Goal: Information Seeking & Learning: Learn about a topic

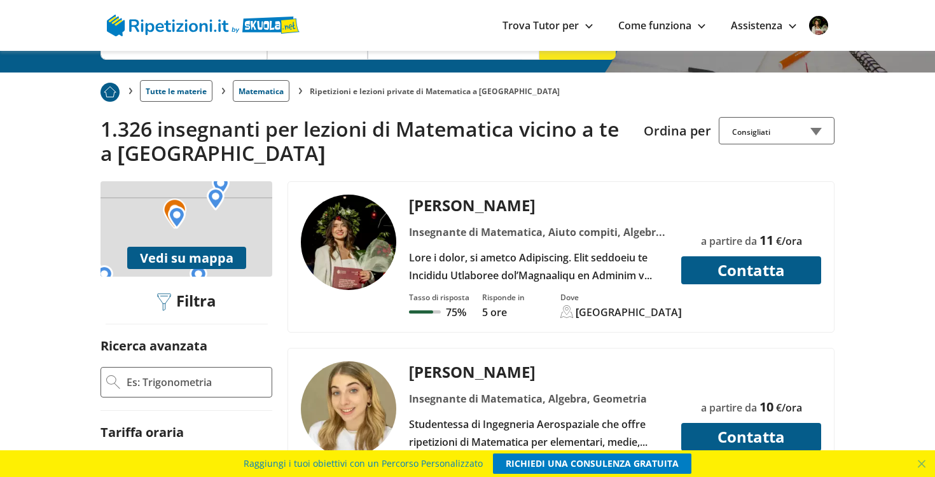
scroll to position [228, 0]
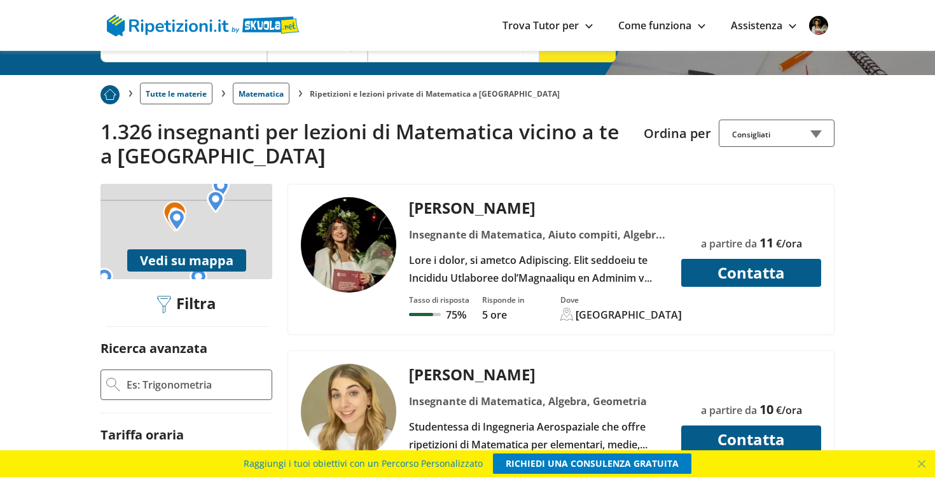
click at [355, 209] on img at bounding box center [348, 244] width 95 height 95
click at [362, 364] on img at bounding box center [348, 411] width 95 height 95
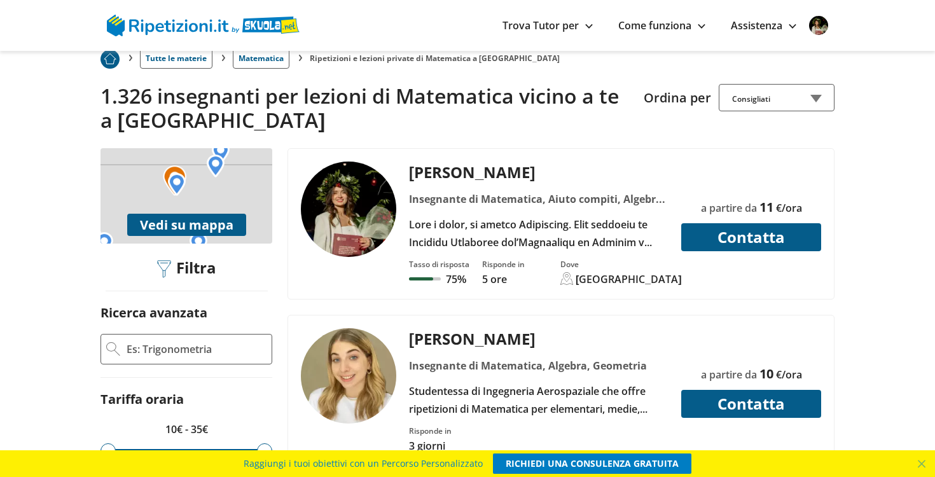
scroll to position [261, 0]
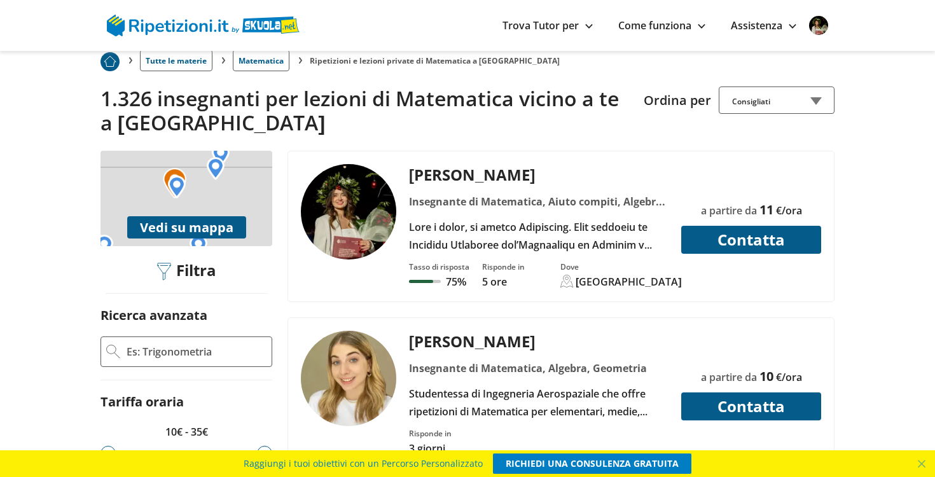
click at [216, 216] on button "Vedi su mappa" at bounding box center [186, 227] width 119 height 22
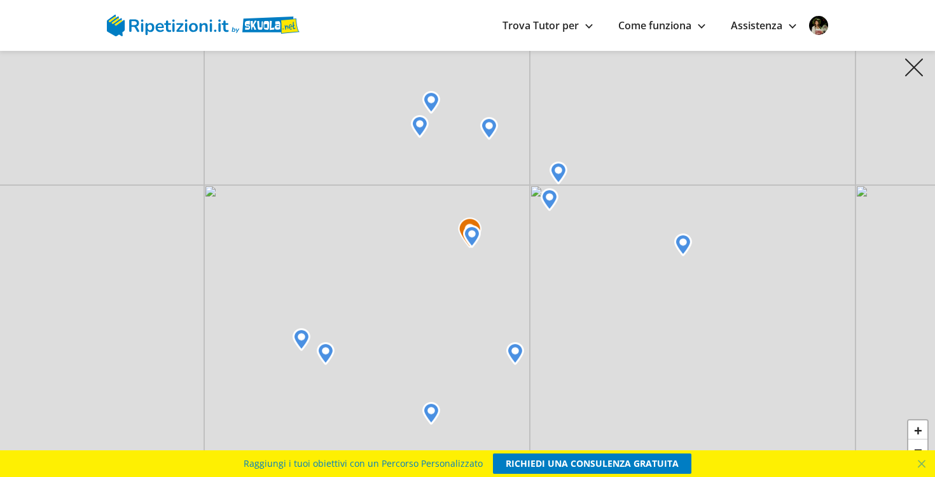
click at [475, 235] on img at bounding box center [472, 236] width 18 height 23
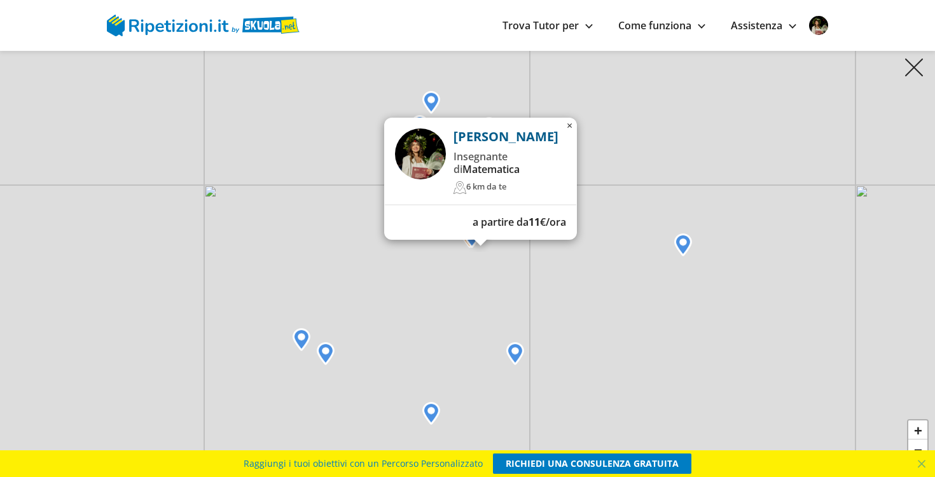
click at [433, 255] on div "[PERSON_NAME] Insegnante di Matematica 6 km da te a partire da 11 €/ora × + − L…" at bounding box center [467, 238] width 935 height 477
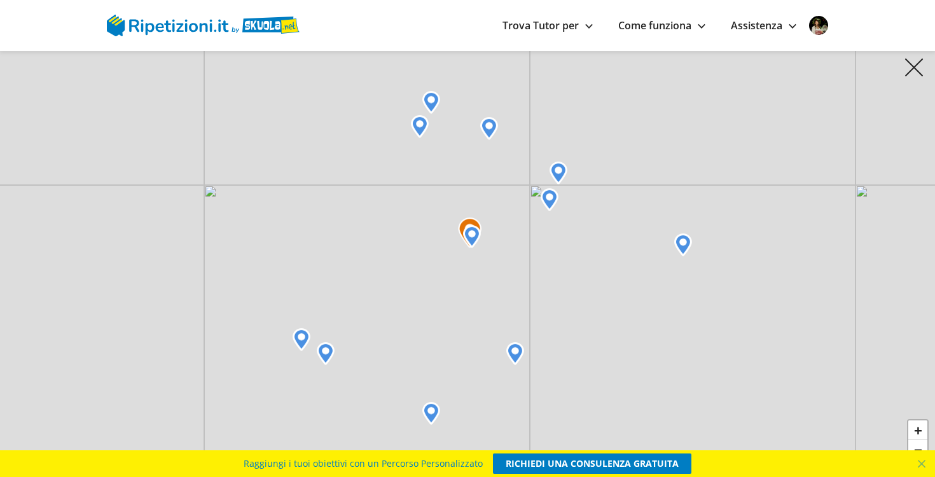
click at [465, 220] on img at bounding box center [470, 232] width 24 height 31
click at [465, 225] on img at bounding box center [472, 236] width 18 height 23
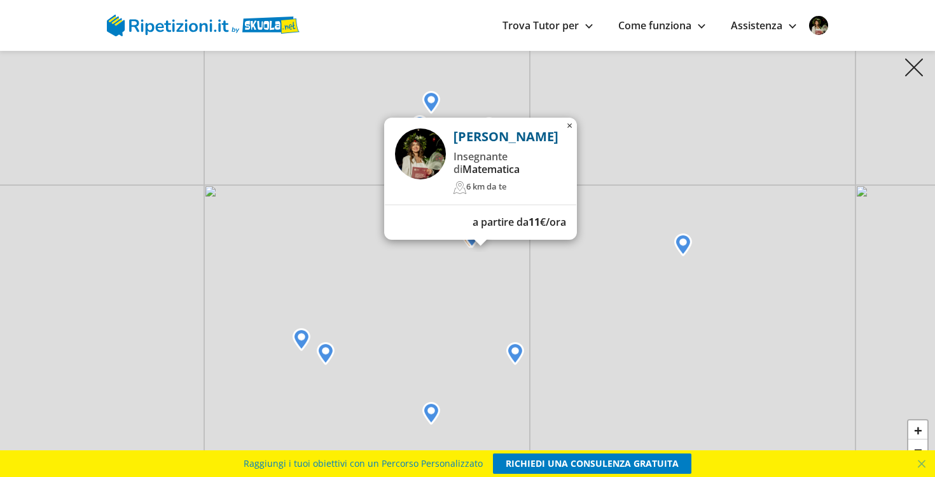
click at [451, 259] on div "[PERSON_NAME] Insegnante di Matematica 6 km da te a partire da 11 €/ora × + − L…" at bounding box center [467, 238] width 935 height 477
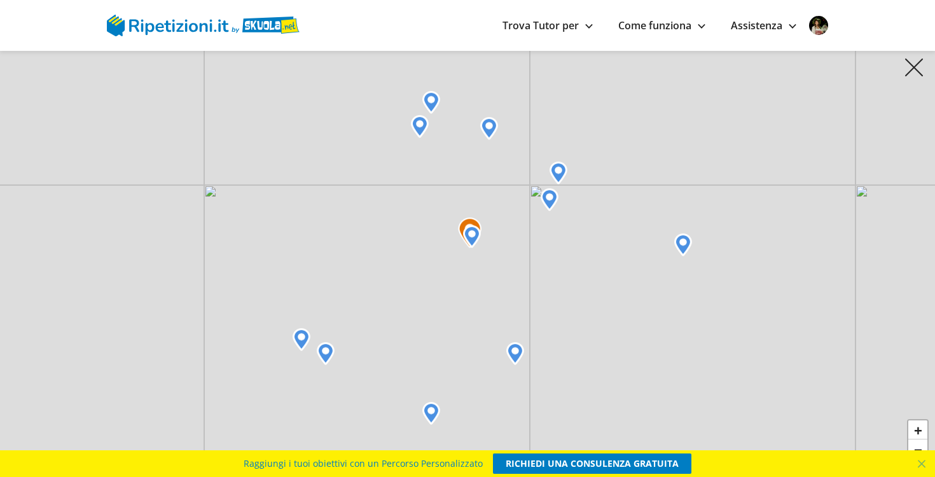
click at [549, 205] on img at bounding box center [549, 199] width 18 height 23
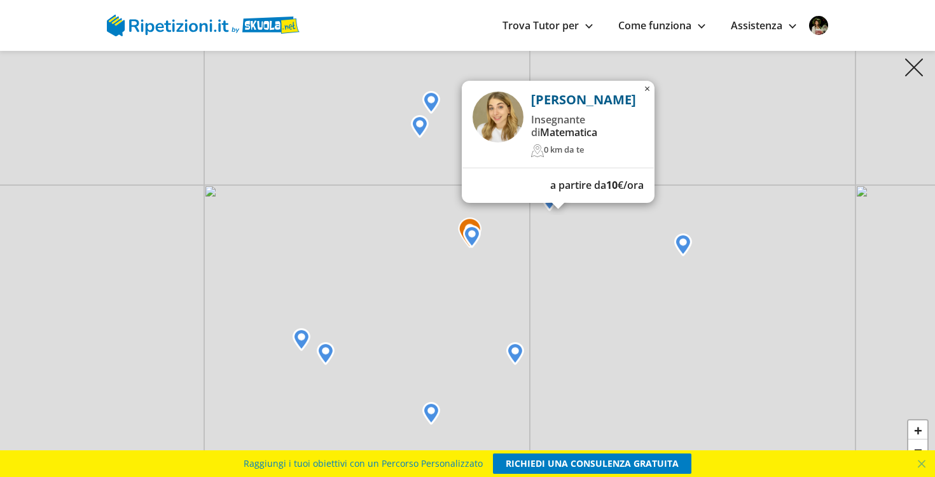
click at [533, 229] on div "[PERSON_NAME] Insegnante di Matematica 0 km da te a partire da 10 €/ora × + − L…" at bounding box center [467, 238] width 935 height 477
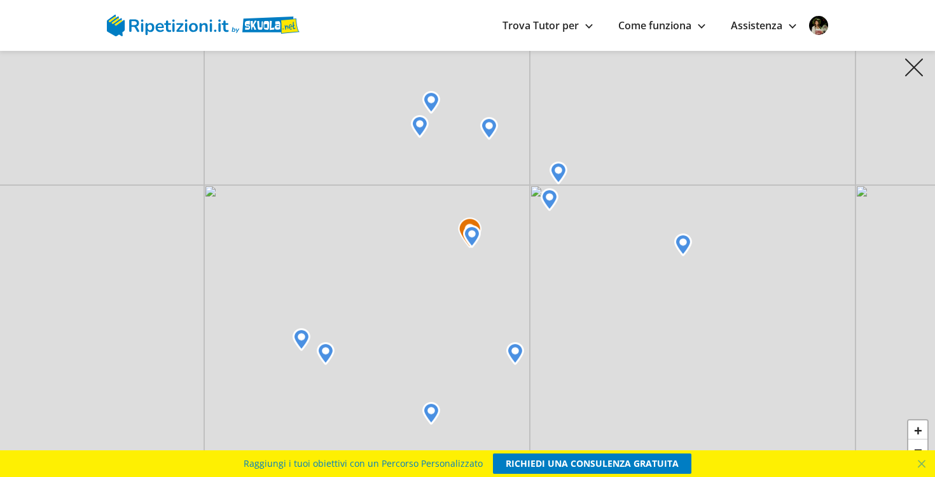
click at [562, 174] on img at bounding box center [558, 172] width 18 height 23
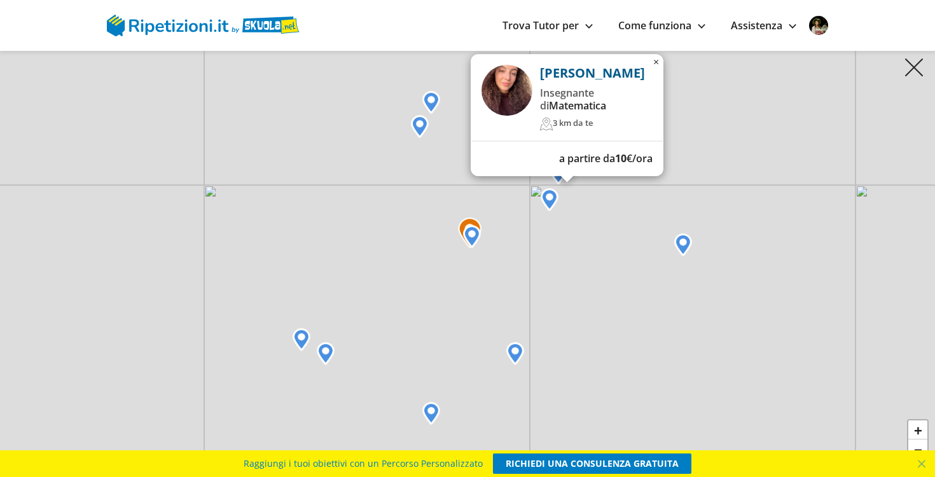
click at [508, 196] on div "[PERSON_NAME] Insegnante di Matematica 3 km da te a partire da 10 €/ora × + − L…" at bounding box center [467, 238] width 935 height 477
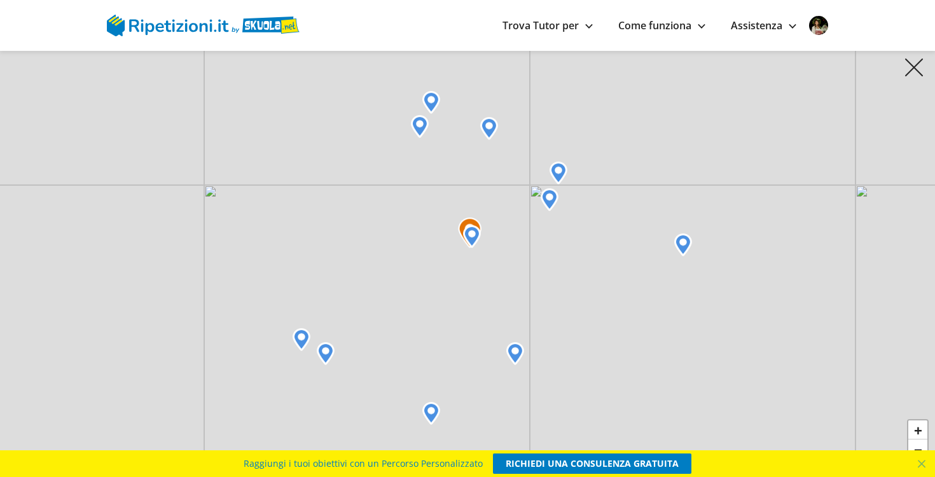
click at [490, 132] on img at bounding box center [489, 128] width 18 height 23
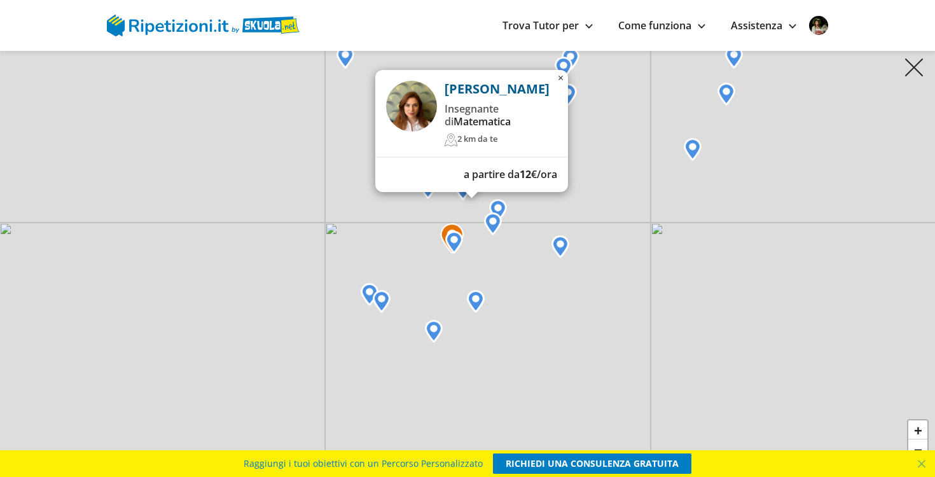
drag, startPoint x: 454, startPoint y: 165, endPoint x: 437, endPoint y: 234, distance: 71.4
click at [437, 235] on div "[PERSON_NAME] Insegnante di Matematica 2 km da te a partire da 12 €/ora × + − L…" at bounding box center [467, 238] width 935 height 477
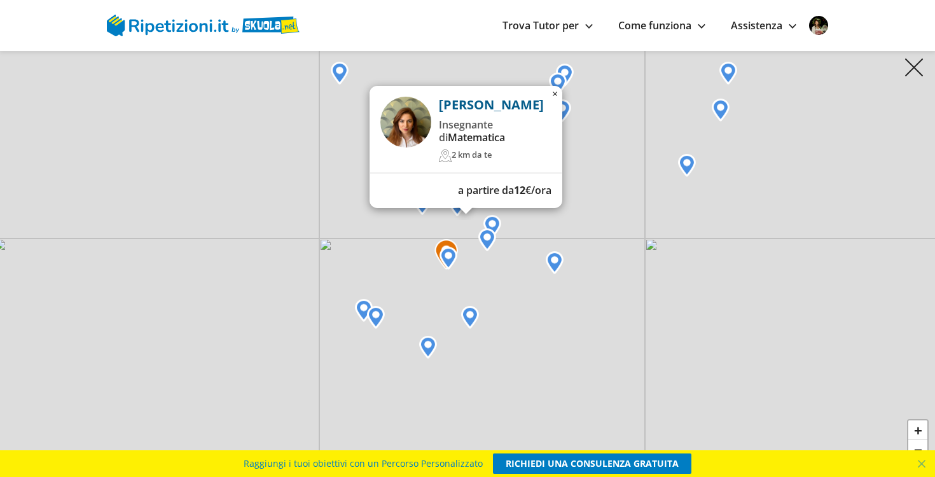
click at [437, 234] on div "[PERSON_NAME] Insegnante di Matematica 2 km da te a partire da 12 €/ora × + − L…" at bounding box center [467, 238] width 935 height 477
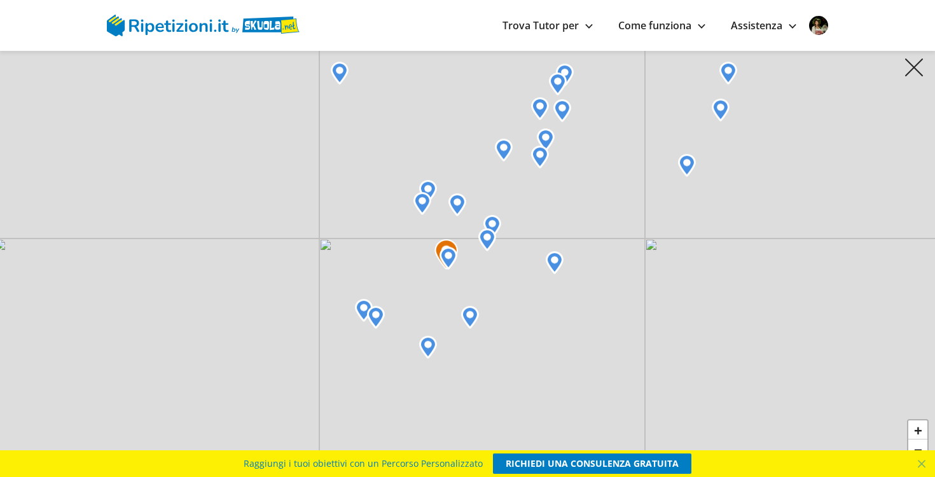
click at [470, 316] on img at bounding box center [470, 317] width 18 height 23
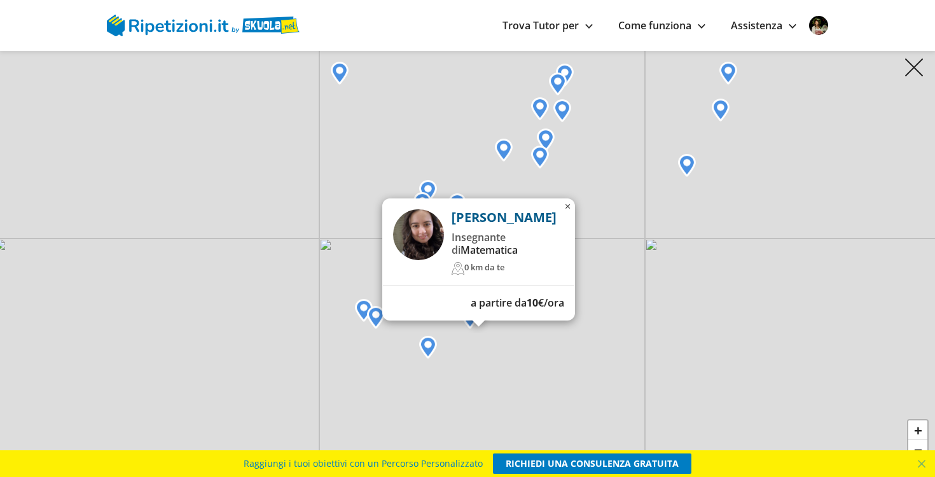
click at [460, 338] on div "[PERSON_NAME] Insegnante di Matematica 0 km da te a partire da 10 €/ora × + − L…" at bounding box center [467, 238] width 935 height 477
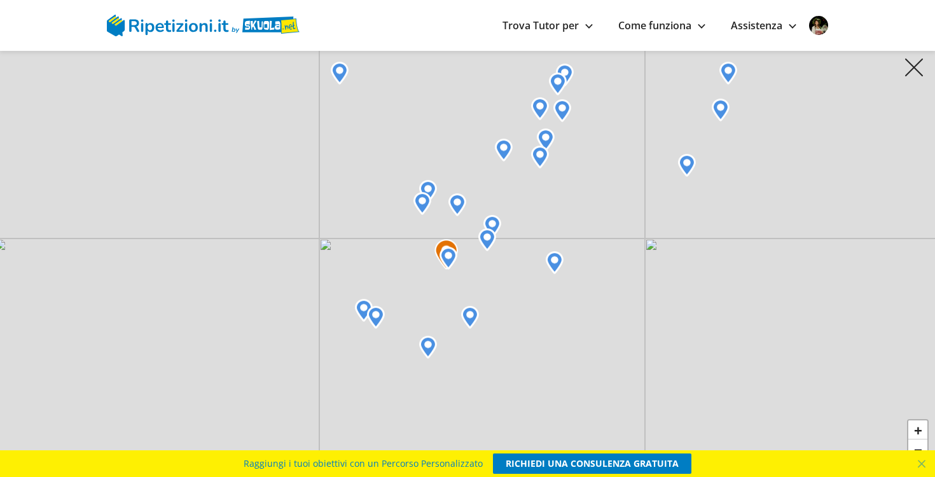
click at [431, 193] on img at bounding box center [428, 191] width 18 height 23
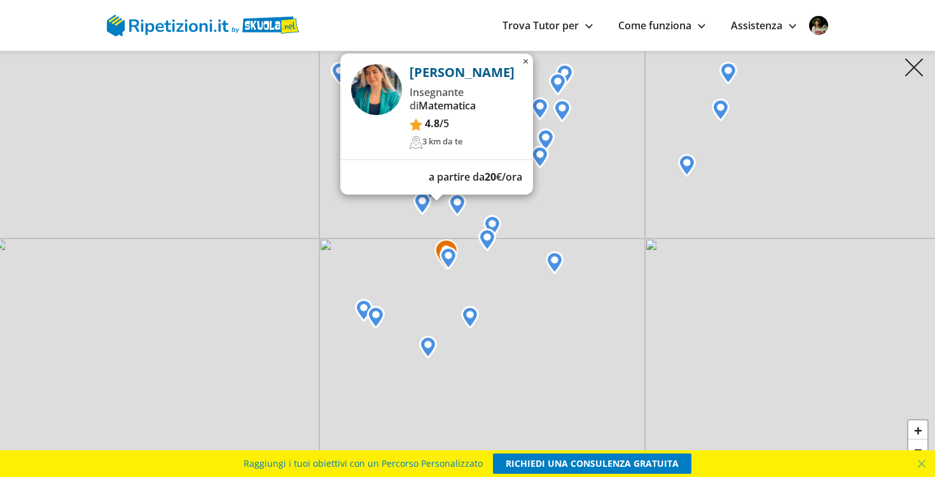
click at [422, 201] on img at bounding box center [422, 203] width 18 height 23
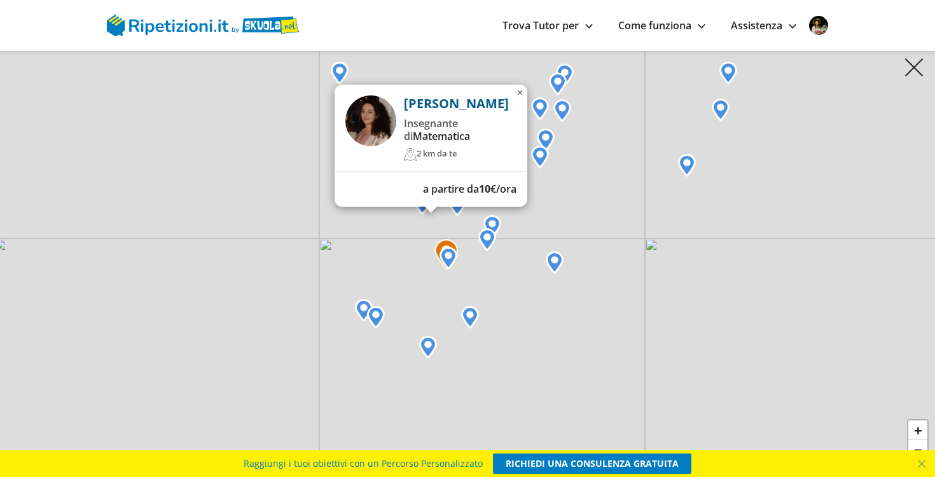
click at [537, 156] on img at bounding box center [540, 157] width 18 height 23
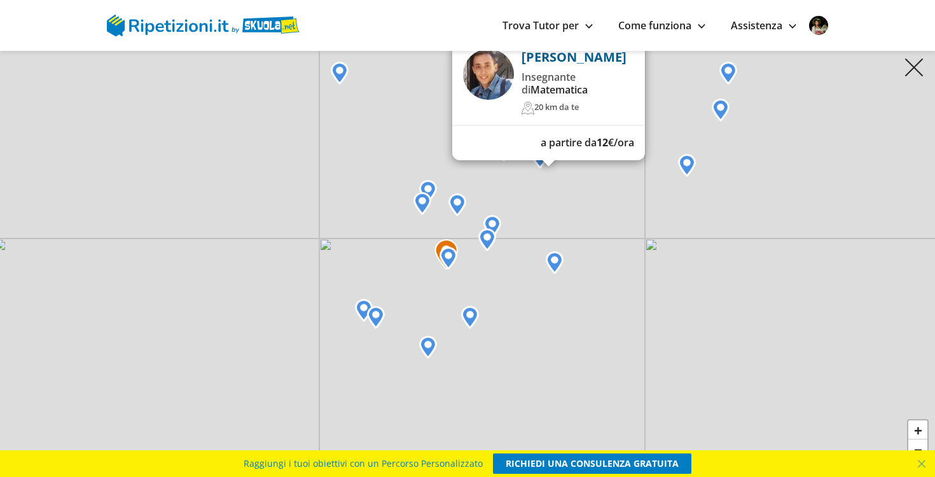
click at [510, 184] on div "[PERSON_NAME] Insegnante di Matematica 20 km da te a partire da 12 €/ora × + − …" at bounding box center [467, 238] width 935 height 477
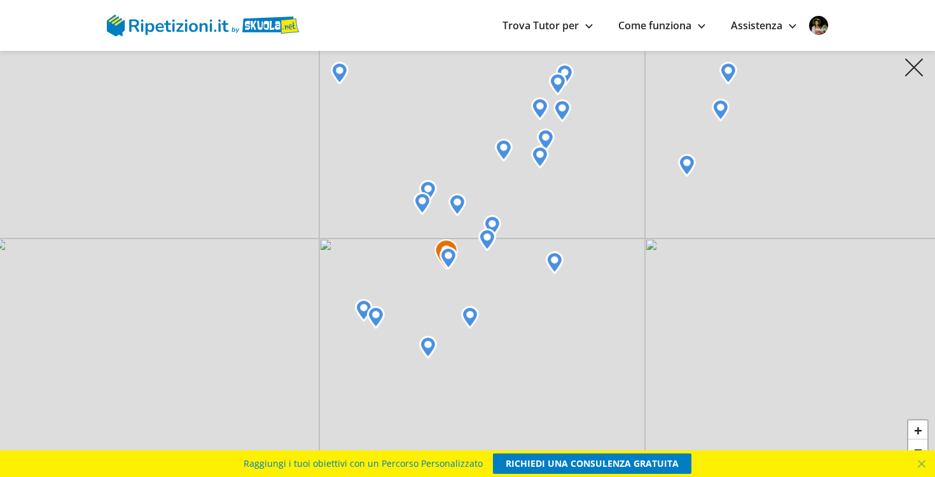
click at [547, 136] on img at bounding box center [546, 139] width 18 height 23
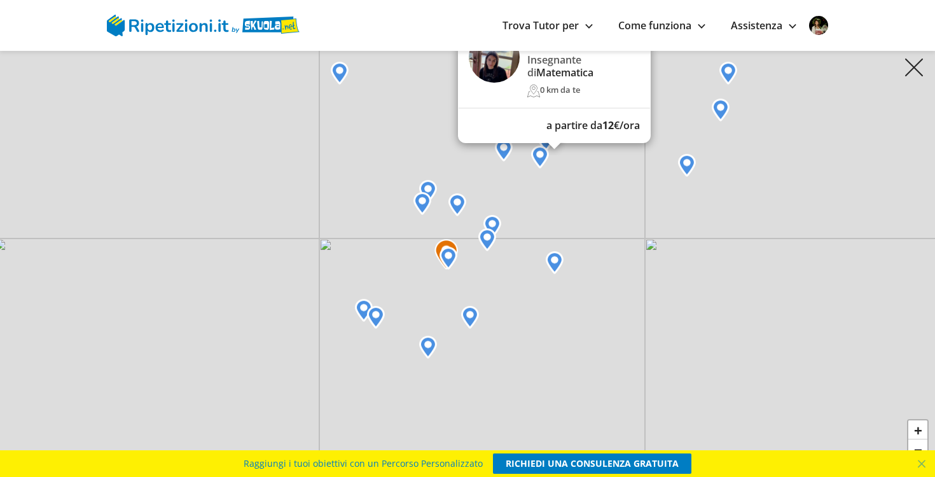
click at [589, 175] on div "[PERSON_NAME] Insegnante di Matematica 0 km da te a partire da 12 €/ora × + − L…" at bounding box center [467, 238] width 935 height 477
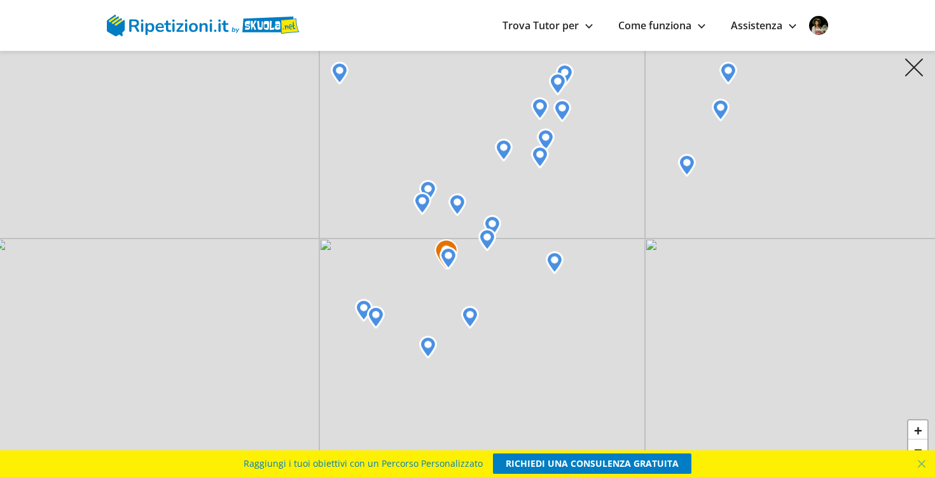
click at [544, 114] on img at bounding box center [540, 108] width 18 height 23
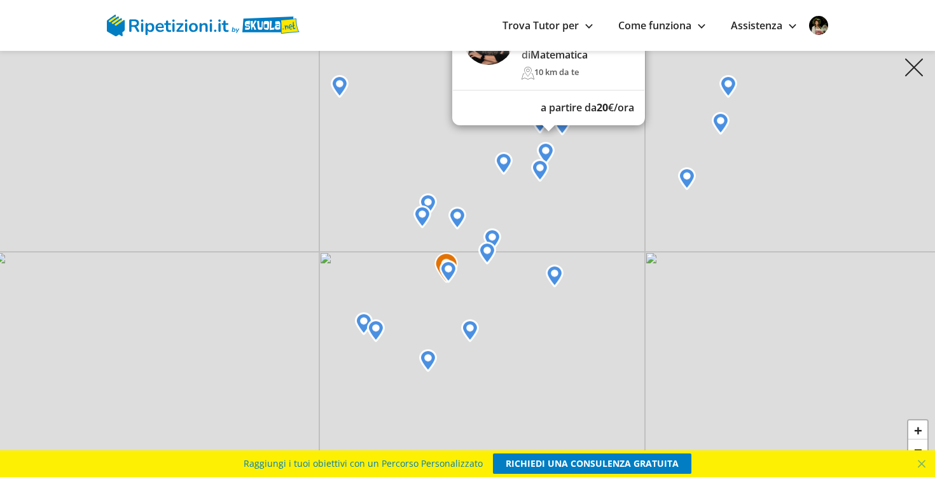
click at [584, 166] on div "[PERSON_NAME] Insegnante di Matematica 10 km da te a partire da 20 €/ora × + − …" at bounding box center [467, 238] width 935 height 477
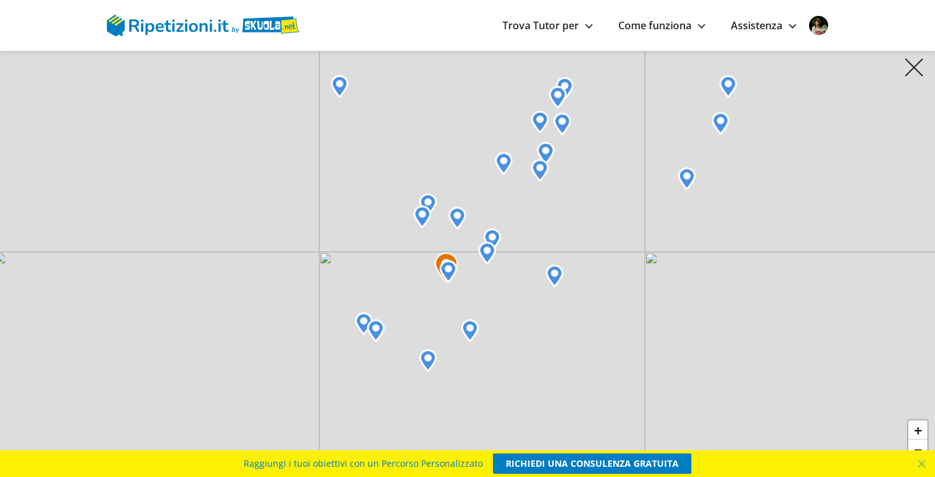
click at [566, 132] on img at bounding box center [562, 124] width 18 height 23
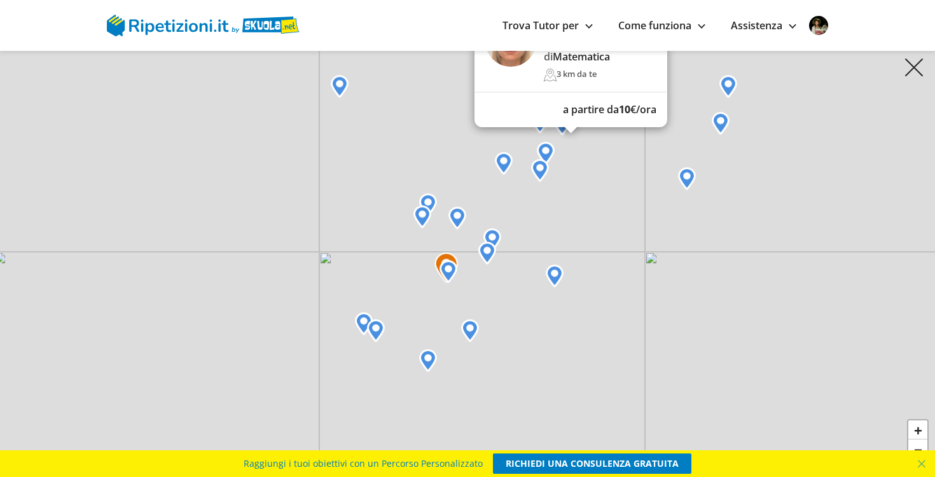
click at [584, 144] on div "[PERSON_NAME] Insegnante di Matematica 3 km da te a partire da 10 €/ora × + − L…" at bounding box center [467, 238] width 935 height 477
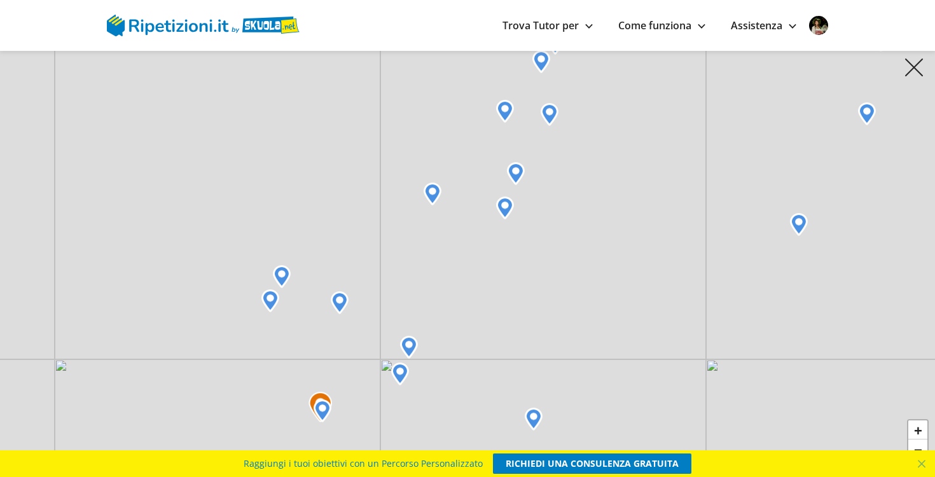
click at [507, 112] on img at bounding box center [505, 111] width 18 height 23
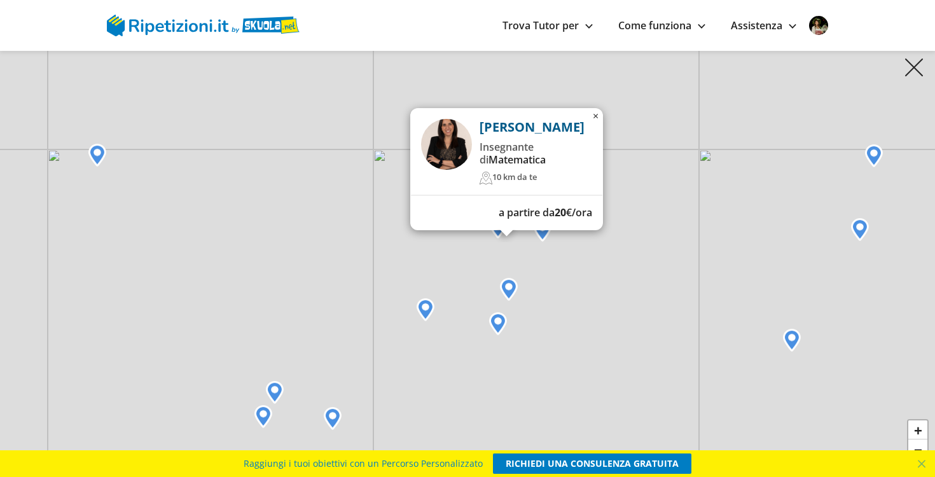
drag, startPoint x: 475, startPoint y: 153, endPoint x: 468, endPoint y: 257, distance: 104.5
click at [468, 257] on div "[PERSON_NAME] Insegnante di Matematica 10 km da te a partire da 20 €/ora × + − …" at bounding box center [467, 238] width 935 height 477
click at [584, 264] on div "[PERSON_NAME] Insegnante di Matematica 10 km da te a partire da 20 €/ora × + − …" at bounding box center [467, 238] width 935 height 477
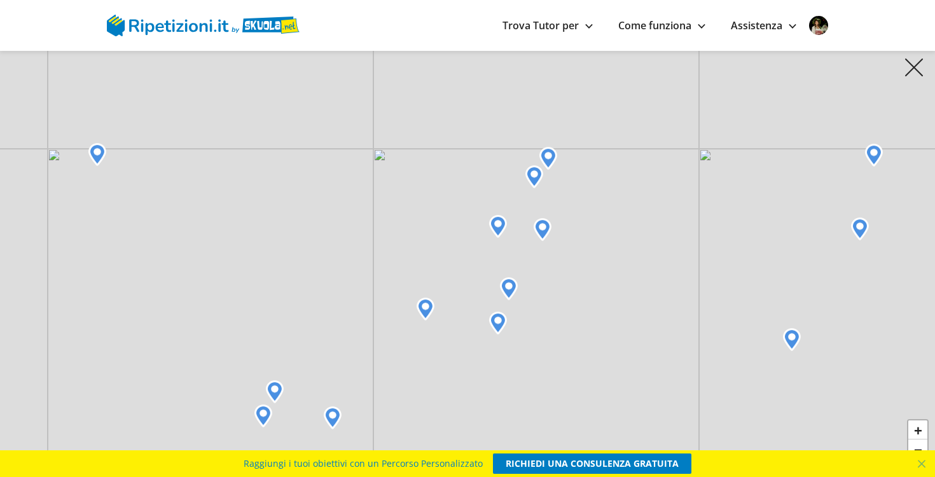
click at [538, 175] on img at bounding box center [534, 176] width 18 height 23
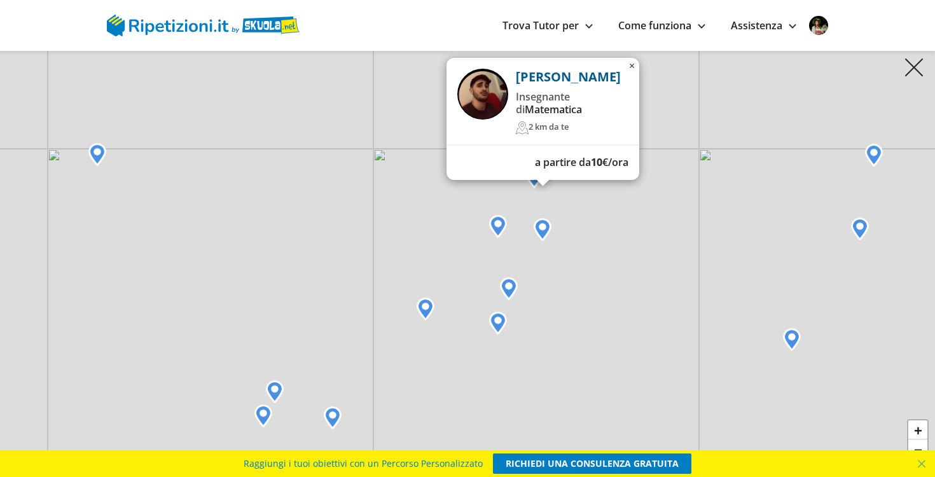
click at [573, 200] on div "[PERSON_NAME] Insegnante di Matematica 2 km da te a partire da 10 €/ora × + − L…" at bounding box center [467, 238] width 935 height 477
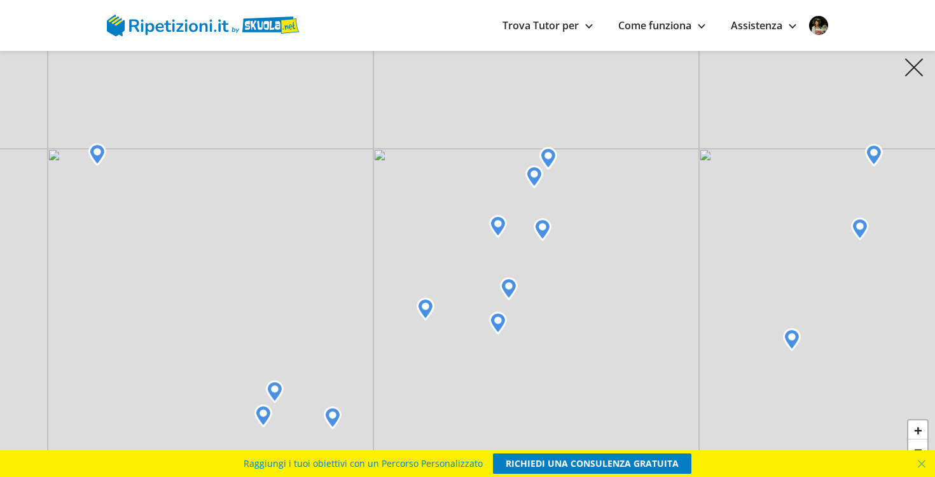
click at [551, 154] on img at bounding box center [548, 158] width 18 height 23
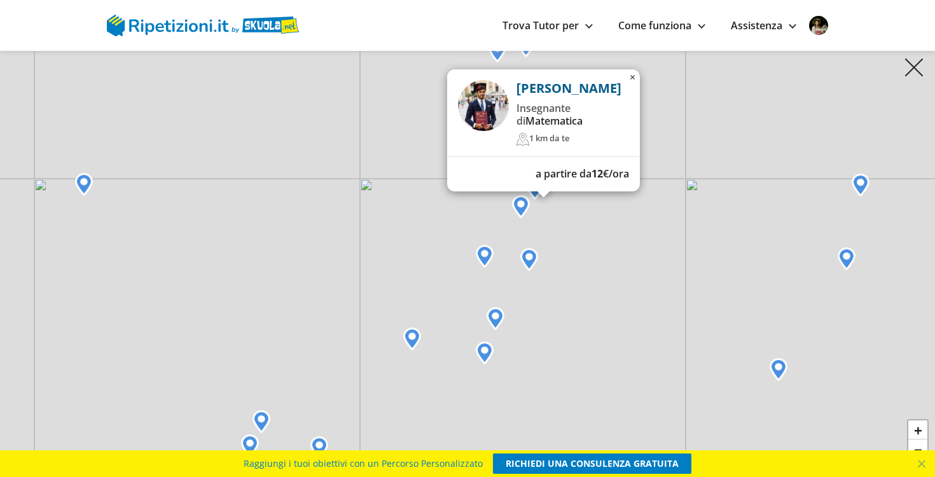
drag, startPoint x: 580, startPoint y: 184, endPoint x: 564, endPoint y: 213, distance: 32.7
click at [565, 214] on div "[PERSON_NAME] Insegnante di Matematica 1 km da te a partire da 12 €/ora × + − L…" at bounding box center [467, 238] width 935 height 477
click at [564, 213] on div "[PERSON_NAME] Insegnante di Matematica 1 km da te a partire da 12 €/ora × + − L…" at bounding box center [467, 238] width 935 height 477
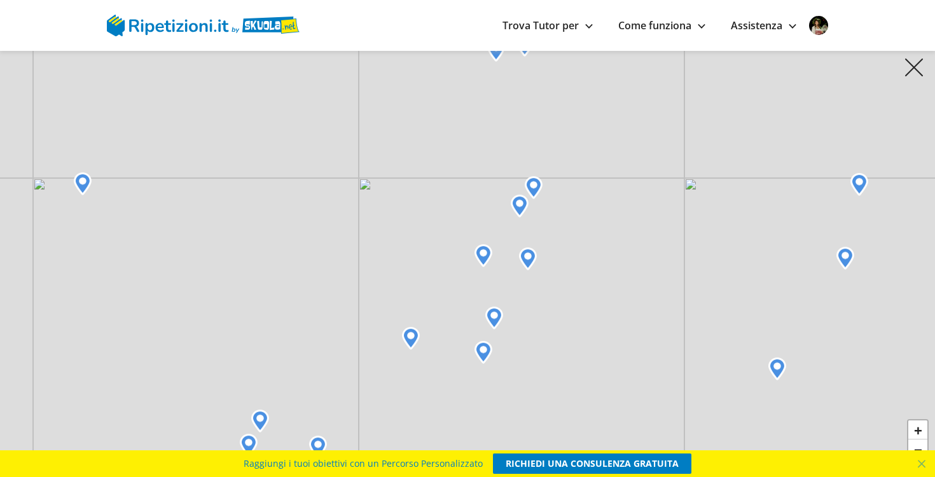
click at [532, 260] on img at bounding box center [528, 258] width 18 height 23
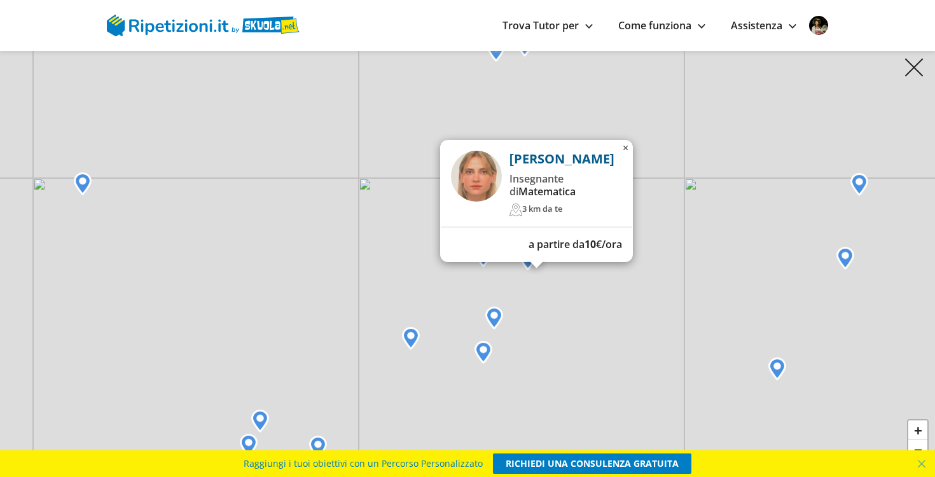
click at [564, 304] on div "[PERSON_NAME] Insegnante di Matematica 3 km da te a partire da 10 €/ora × + − L…" at bounding box center [467, 238] width 935 height 477
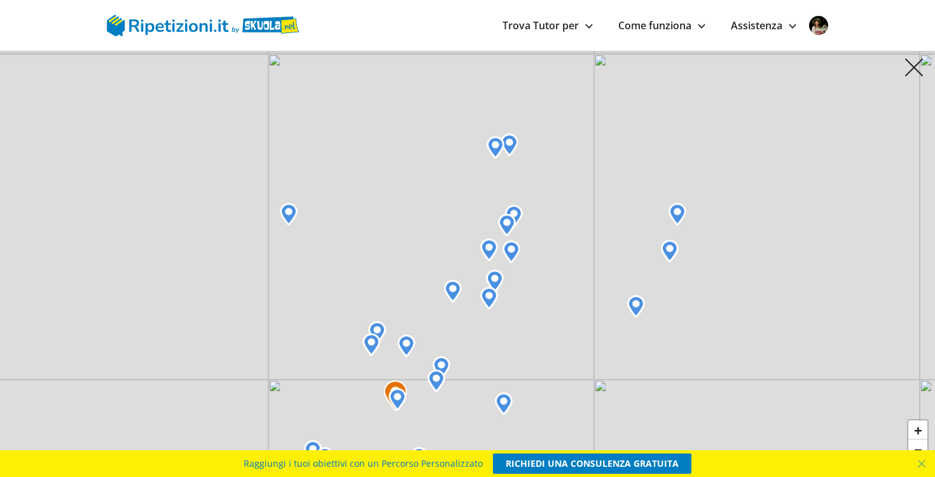
drag, startPoint x: 476, startPoint y: 367, endPoint x: 490, endPoint y: 308, distance: 60.0
click at [490, 309] on div "+ − Leaflet" at bounding box center [467, 238] width 935 height 477
click at [506, 407] on img at bounding box center [503, 401] width 18 height 23
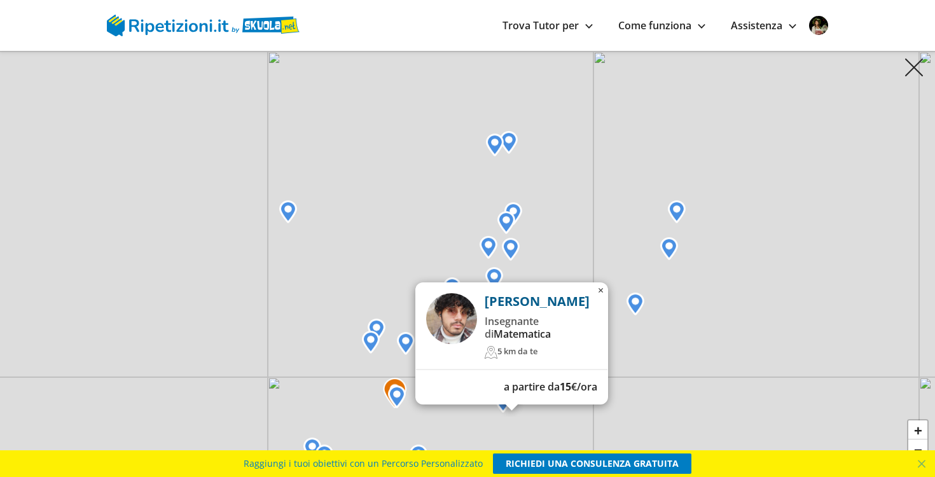
click at [554, 415] on div "[PERSON_NAME] Insegnante di Matematica 5 km da te a partire da 15 €/ora × + − L…" at bounding box center [467, 238] width 935 height 477
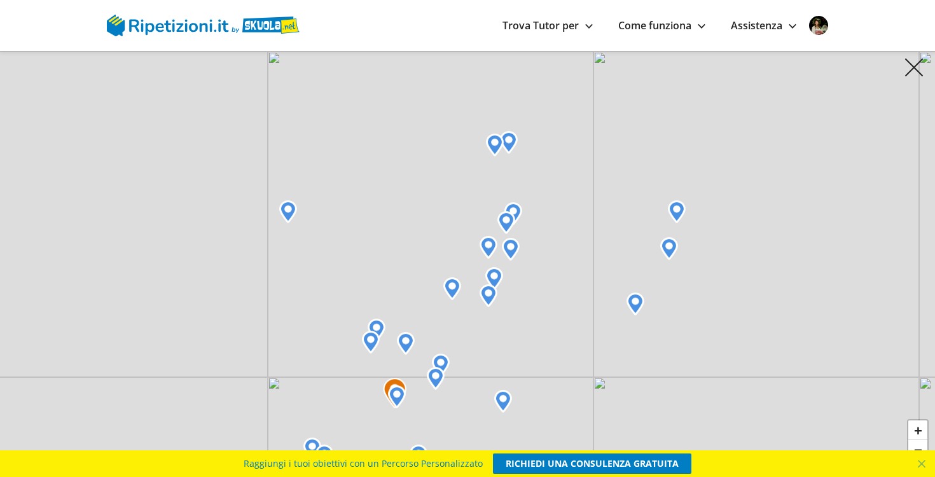
drag, startPoint x: 535, startPoint y: 401, endPoint x: 568, endPoint y: 322, distance: 85.2
click at [535, 397] on div "+ − Leaflet" at bounding box center [467, 238] width 935 height 477
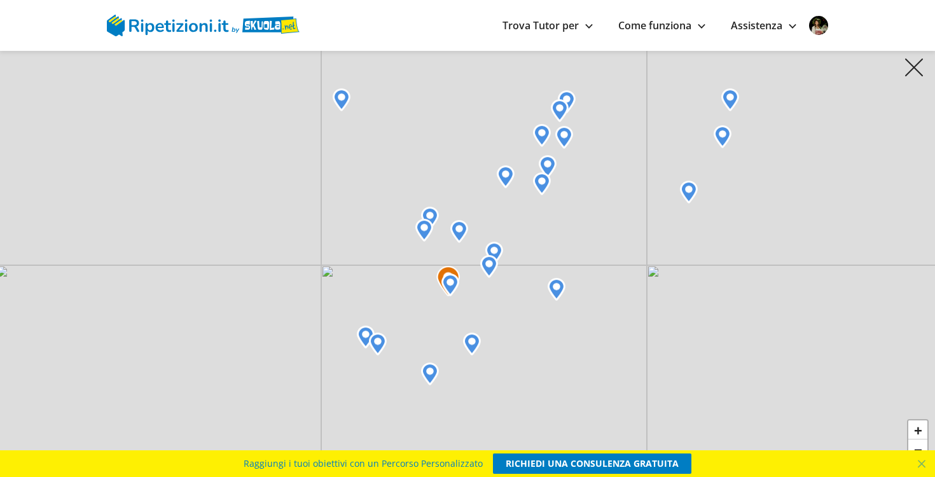
drag, startPoint x: 564, startPoint y: 320, endPoint x: 617, endPoint y: 210, distance: 122.3
click at [617, 212] on div "+ − Leaflet" at bounding box center [467, 238] width 935 height 477
click at [917, 64] on img at bounding box center [913, 67] width 19 height 19
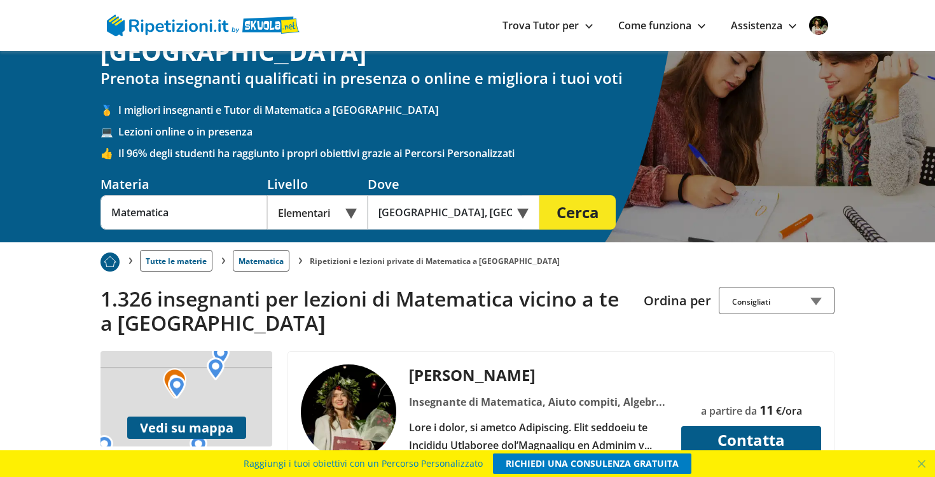
scroll to position [0, 0]
